Goal: Information Seeking & Learning: Learn about a topic

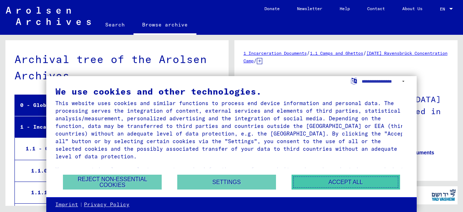
click at [302, 186] on button "Accept all" at bounding box center [346, 182] width 109 height 15
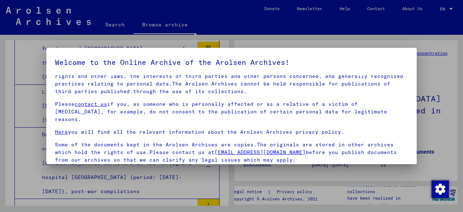
scroll to position [57, 0]
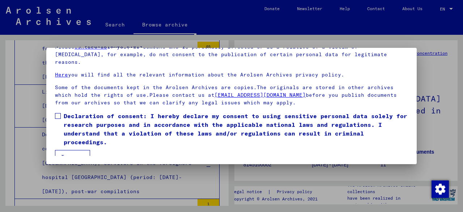
click at [85, 150] on button "I agree" at bounding box center [72, 157] width 35 height 14
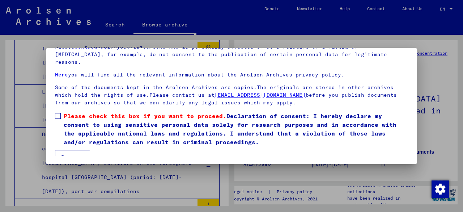
click at [96, 131] on span "Please check this box if you want to proceed. Declaration of consent: I hereby …" at bounding box center [236, 129] width 345 height 35
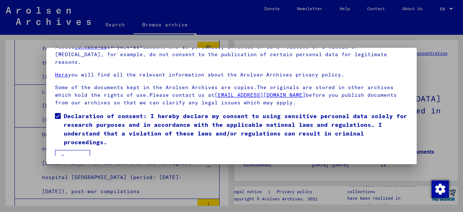
click at [78, 150] on button "I agree" at bounding box center [72, 157] width 35 height 14
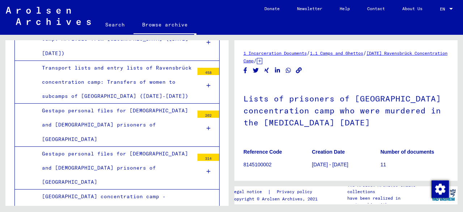
scroll to position [1537, 0]
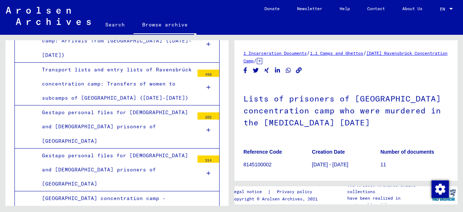
click at [179, 148] on div "Gestapo personal files for [DEMOGRAPHIC_DATA] and [DEMOGRAPHIC_DATA] prisoners …" at bounding box center [116, 169] width 158 height 43
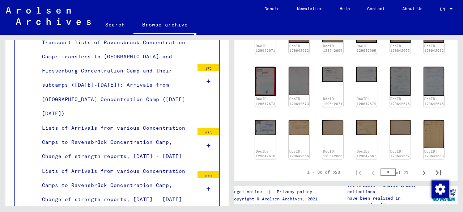
scroll to position [1348, 0]
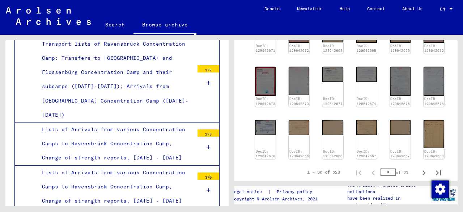
click at [182, 165] on div "Lists of Arrivals from various Concentration Camps to Ravensbrück Concentration…" at bounding box center [116, 186] width 158 height 43
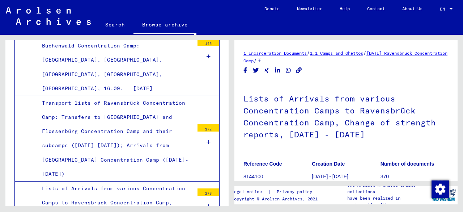
scroll to position [1290, 0]
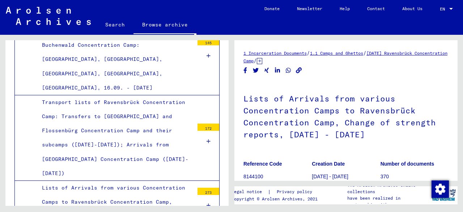
click at [159, 181] on div "Lists of Arrivals from various Concentration Camps to Ravensbrück Concentration…" at bounding box center [116, 202] width 158 height 43
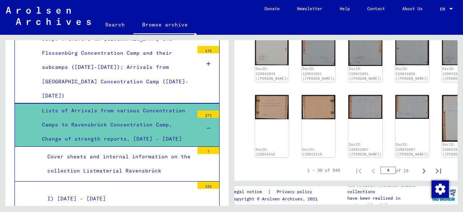
scroll to position [1368, 0]
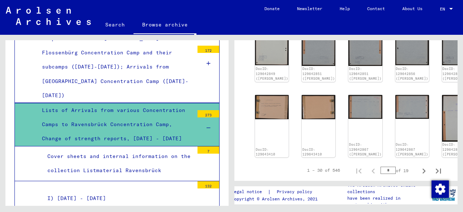
click at [159, 191] on div "I) [DATE] - [DATE]" at bounding box center [118, 198] width 152 height 14
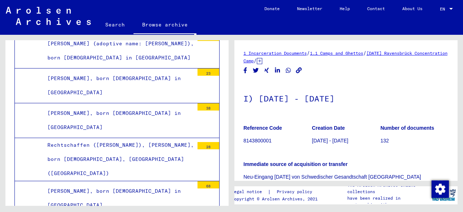
scroll to position [2199, 0]
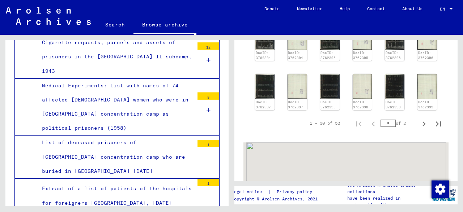
scroll to position [503, 0]
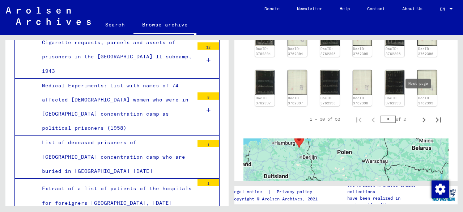
click at [421, 115] on icon "Next page" at bounding box center [424, 120] width 10 height 10
type input "*"
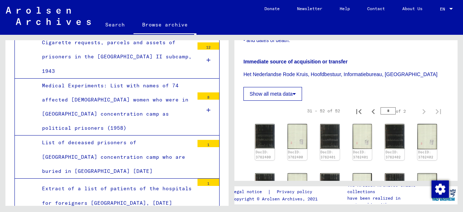
scroll to position [245, 0]
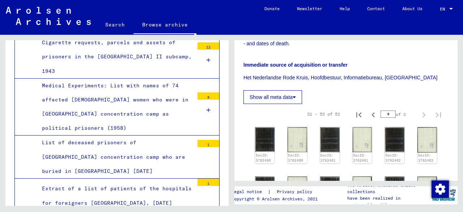
click at [284, 90] on button "Show all meta data" at bounding box center [273, 97] width 59 height 14
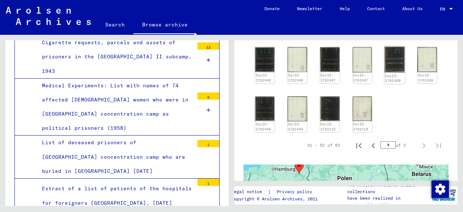
scroll to position [627, 0]
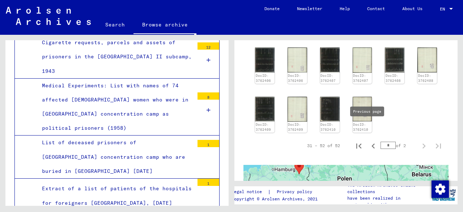
click at [372, 143] on icon "Previous page" at bounding box center [373, 145] width 3 height 5
type input "*"
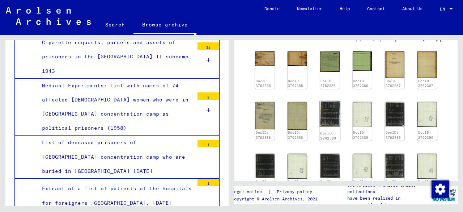
scroll to position [526, 0]
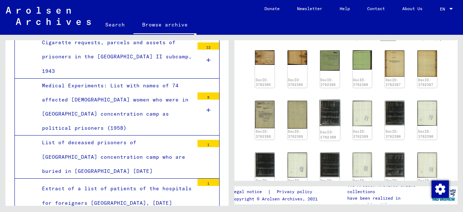
click at [328, 103] on img at bounding box center [330, 113] width 21 height 26
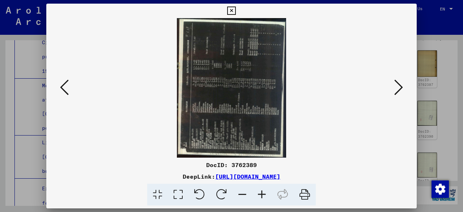
click at [250, 109] on img at bounding box center [232, 87] width 322 height 139
click at [222, 198] on icon at bounding box center [222, 195] width 22 height 22
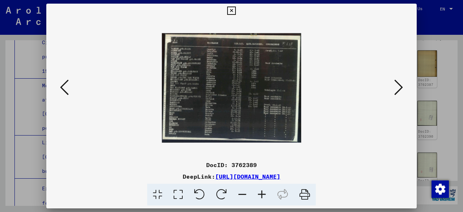
click at [160, 193] on icon at bounding box center [157, 195] width 21 height 22
click at [172, 194] on icon at bounding box center [178, 195] width 21 height 22
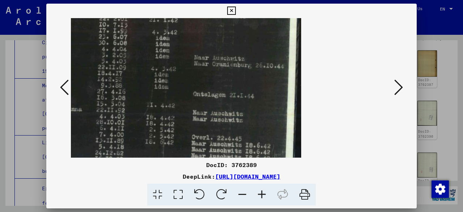
drag, startPoint x: 175, startPoint y: 120, endPoint x: 242, endPoint y: 147, distance: 72.1
click at [242, 147] on img at bounding box center [97, 88] width 410 height 322
click at [258, 198] on icon at bounding box center [262, 195] width 20 height 22
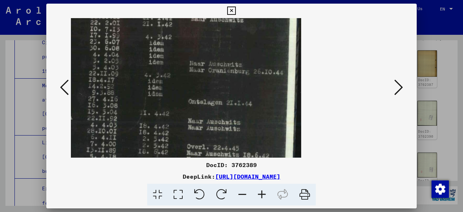
click at [182, 189] on icon at bounding box center [178, 195] width 21 height 22
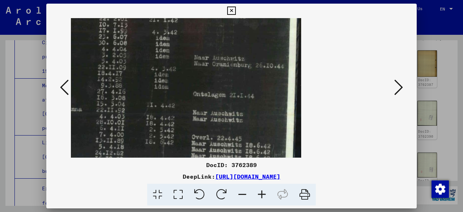
click at [163, 193] on icon at bounding box center [157, 195] width 21 height 22
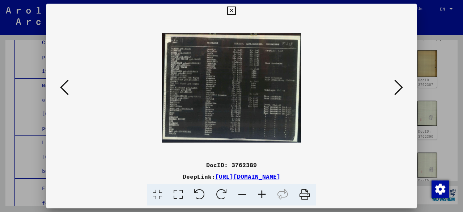
click at [261, 192] on icon at bounding box center [262, 195] width 20 height 22
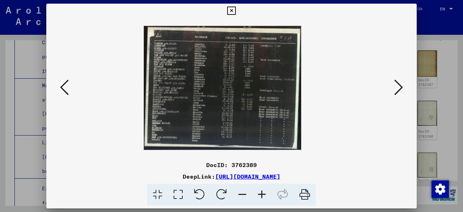
click at [261, 192] on icon at bounding box center [262, 195] width 20 height 22
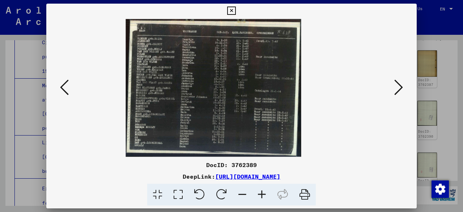
click at [261, 192] on icon at bounding box center [262, 195] width 20 height 22
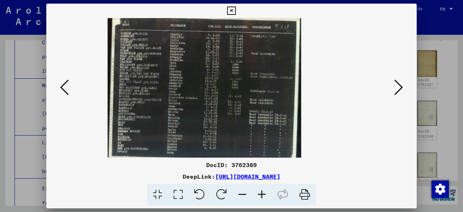
click at [261, 192] on icon at bounding box center [262, 195] width 20 height 22
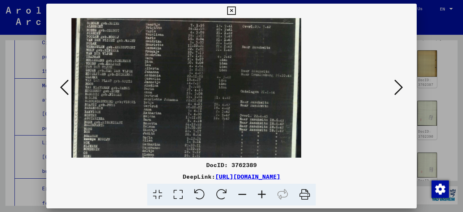
drag, startPoint x: 161, startPoint y: 55, endPoint x: 231, endPoint y: 88, distance: 77.1
click at [231, 88] on img at bounding box center [187, 87] width 230 height 181
drag, startPoint x: 282, startPoint y: 64, endPoint x: 293, endPoint y: 109, distance: 46.5
click at [293, 109] on img at bounding box center [187, 87] width 230 height 181
drag, startPoint x: 271, startPoint y: 97, endPoint x: 298, endPoint y: 115, distance: 32.6
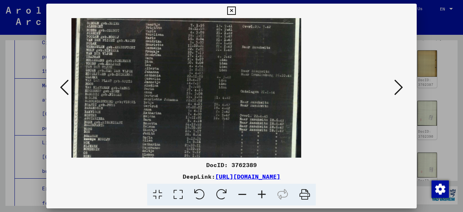
click at [298, 115] on img at bounding box center [187, 87] width 230 height 181
click at [260, 189] on icon at bounding box center [262, 195] width 20 height 22
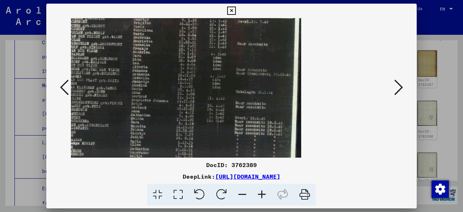
click at [260, 189] on icon at bounding box center [262, 195] width 20 height 22
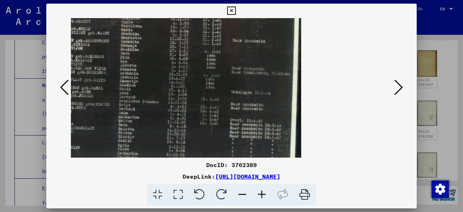
click at [260, 189] on icon at bounding box center [262, 195] width 20 height 22
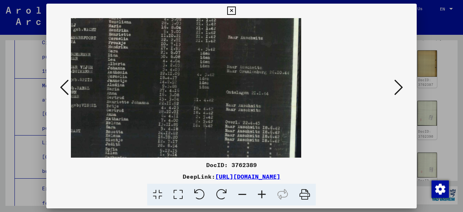
click at [159, 194] on icon at bounding box center [157, 195] width 21 height 22
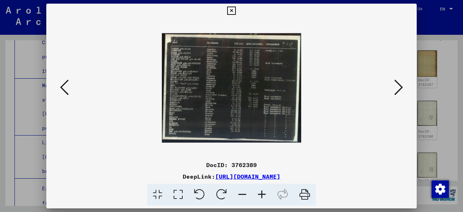
click at [266, 189] on icon at bounding box center [262, 195] width 20 height 22
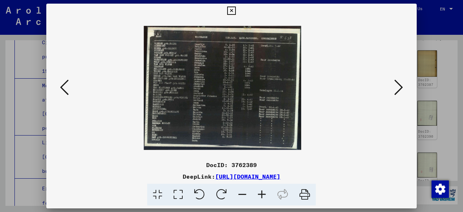
click at [266, 189] on icon at bounding box center [262, 195] width 20 height 22
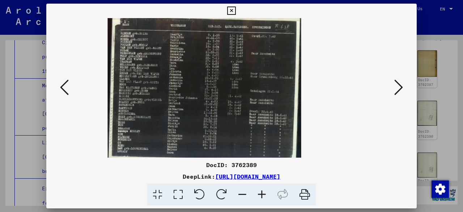
click at [266, 189] on icon at bounding box center [262, 195] width 20 height 22
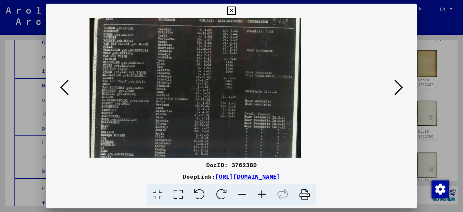
click at [266, 189] on icon at bounding box center [262, 195] width 20 height 22
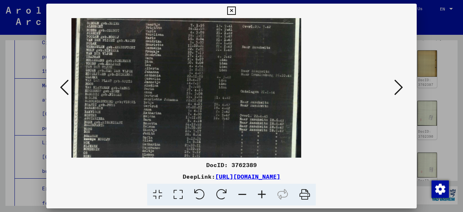
click at [282, 192] on icon at bounding box center [283, 195] width 22 height 22
click at [433, 40] on div at bounding box center [231, 106] width 463 height 212
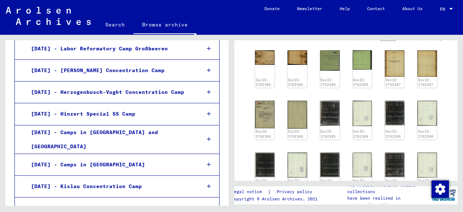
scroll to position [0, 0]
